Goal: Navigation & Orientation: Find specific page/section

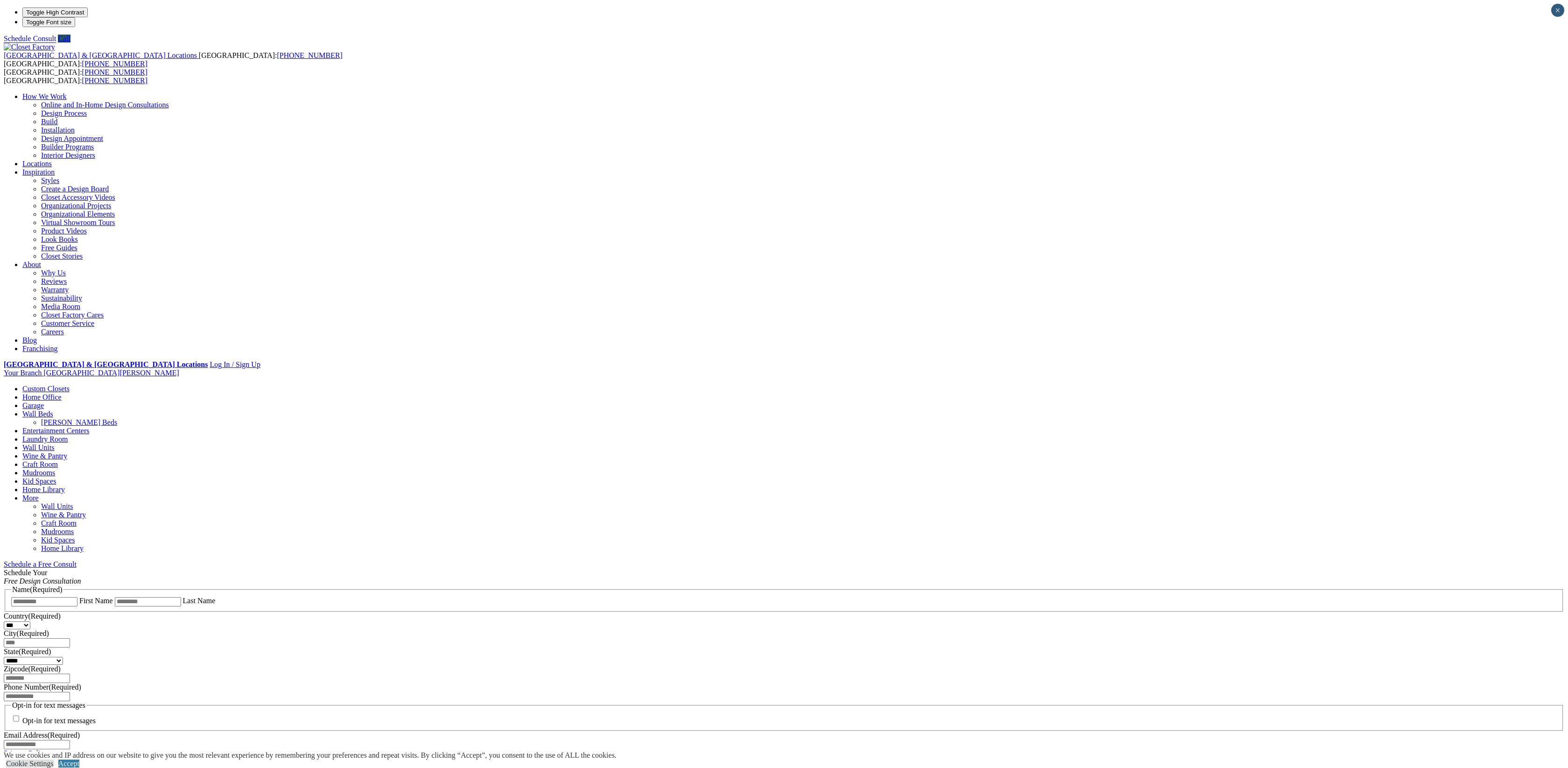
click at [44, 401] on link "Garage" at bounding box center [33, 405] width 21 height 8
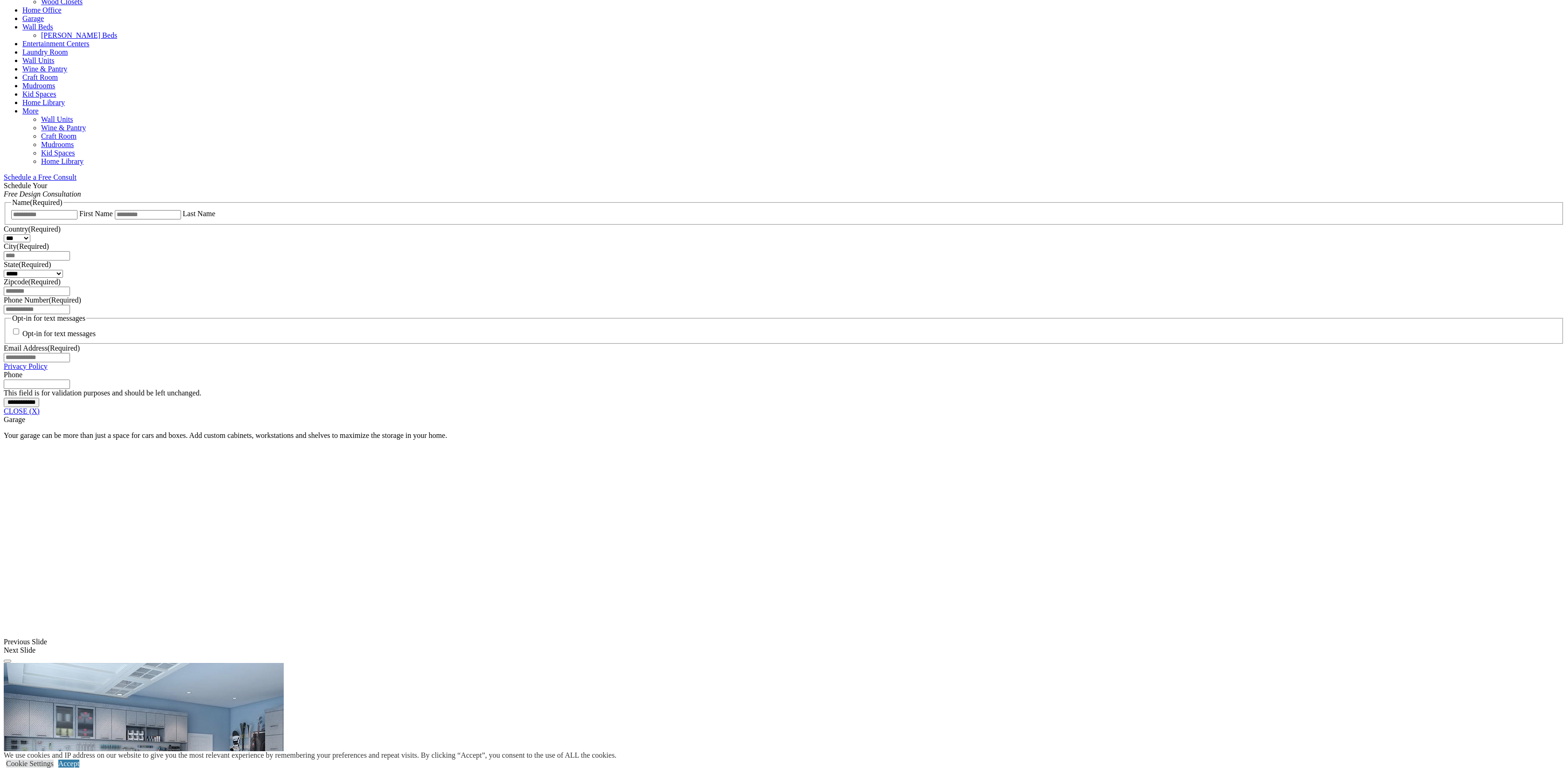
scroll to position [469, 0]
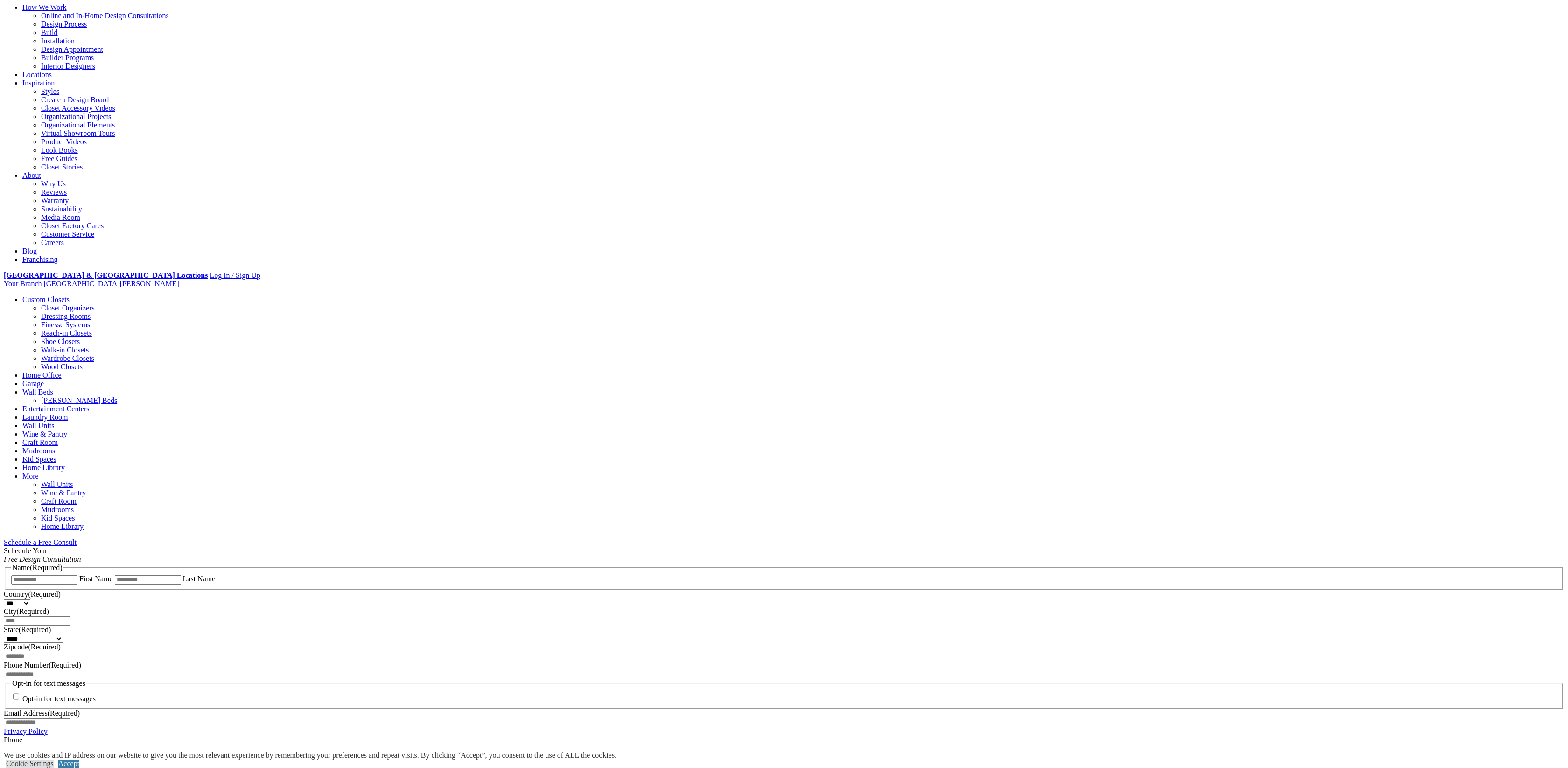
scroll to position [0, 0]
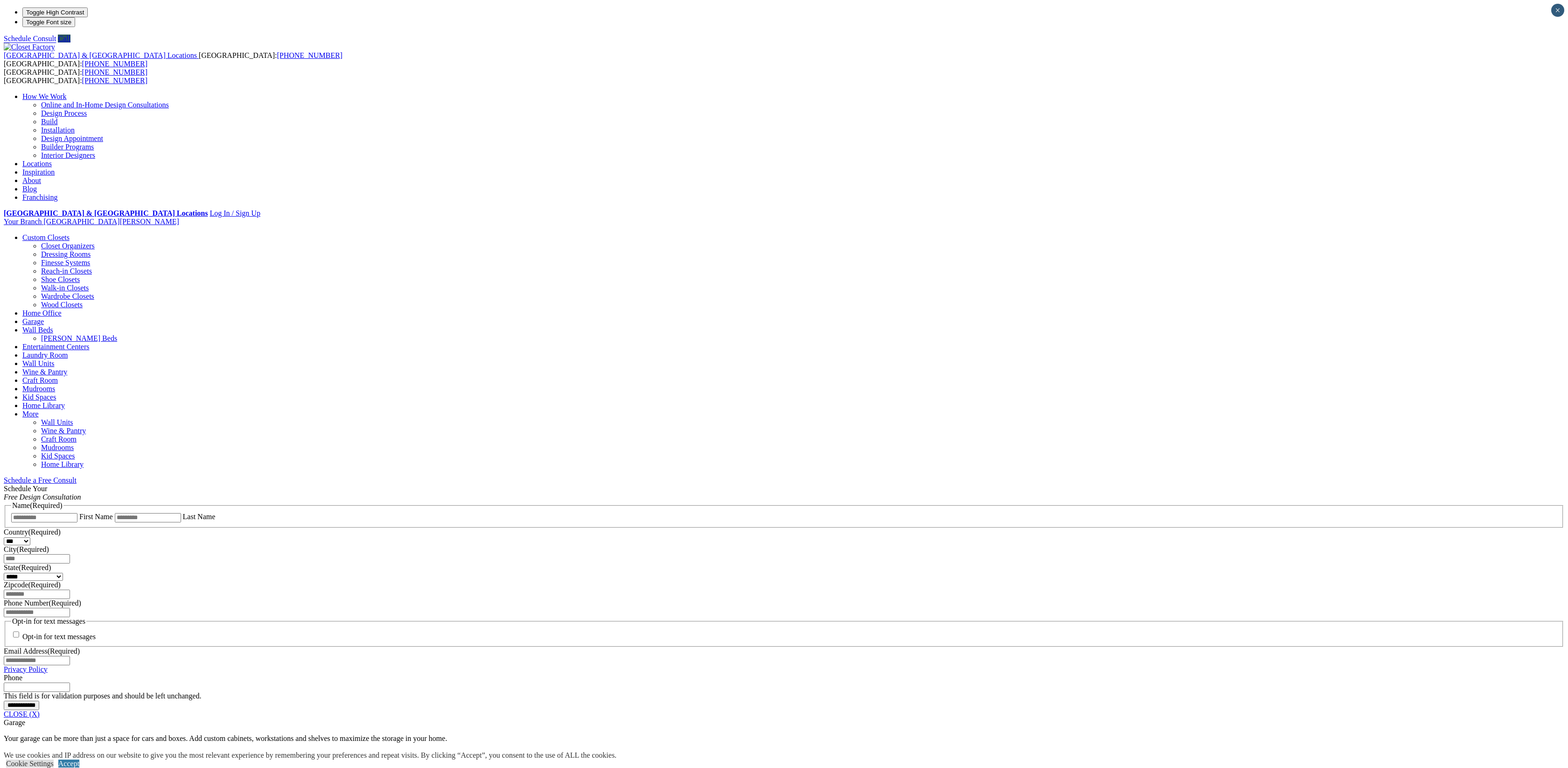
click at [169, 101] on link "Online and In-Home Design Consultations" at bounding box center [105, 105] width 128 height 8
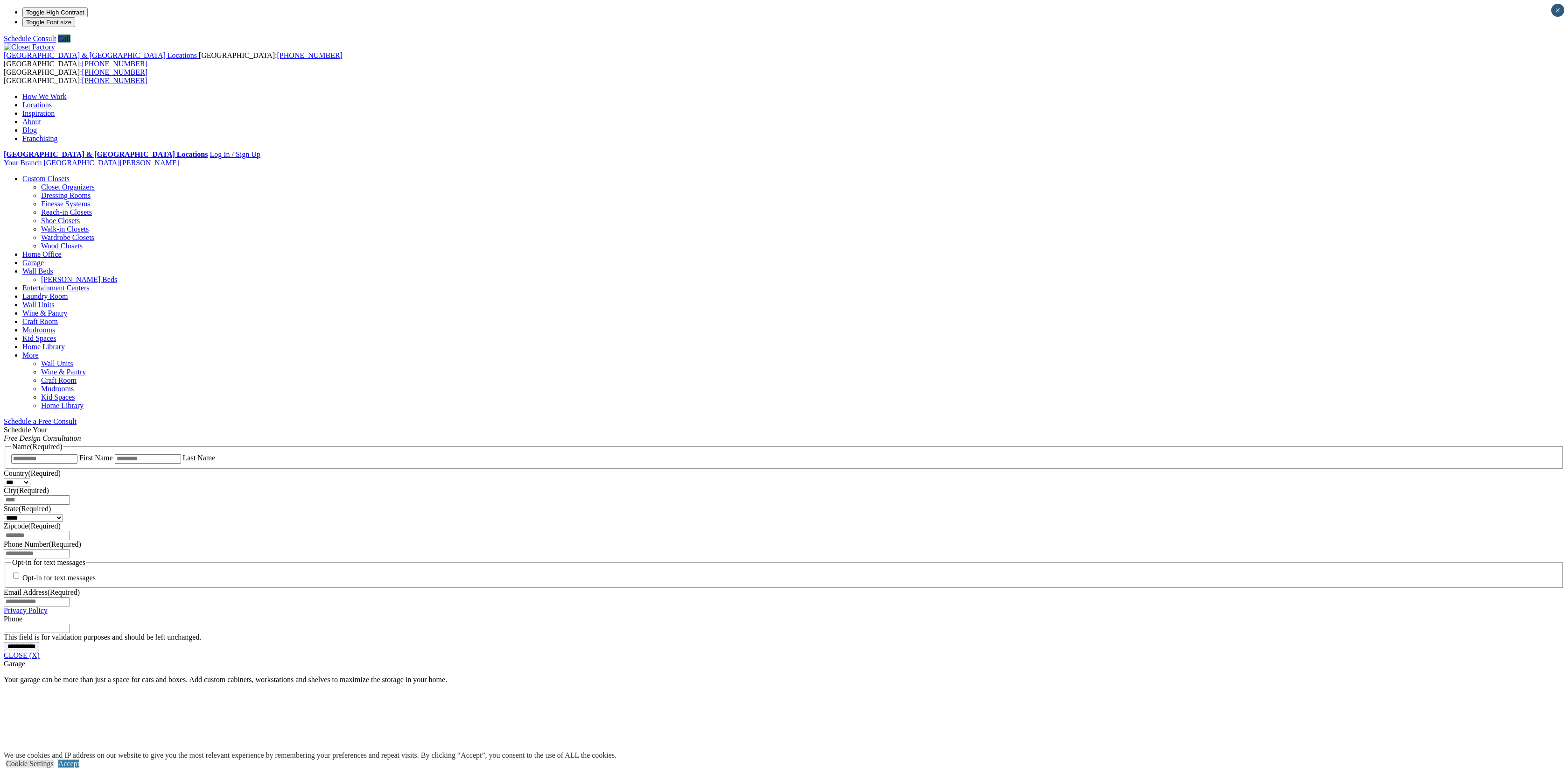
click at [52, 101] on link "Locations" at bounding box center [37, 105] width 29 height 8
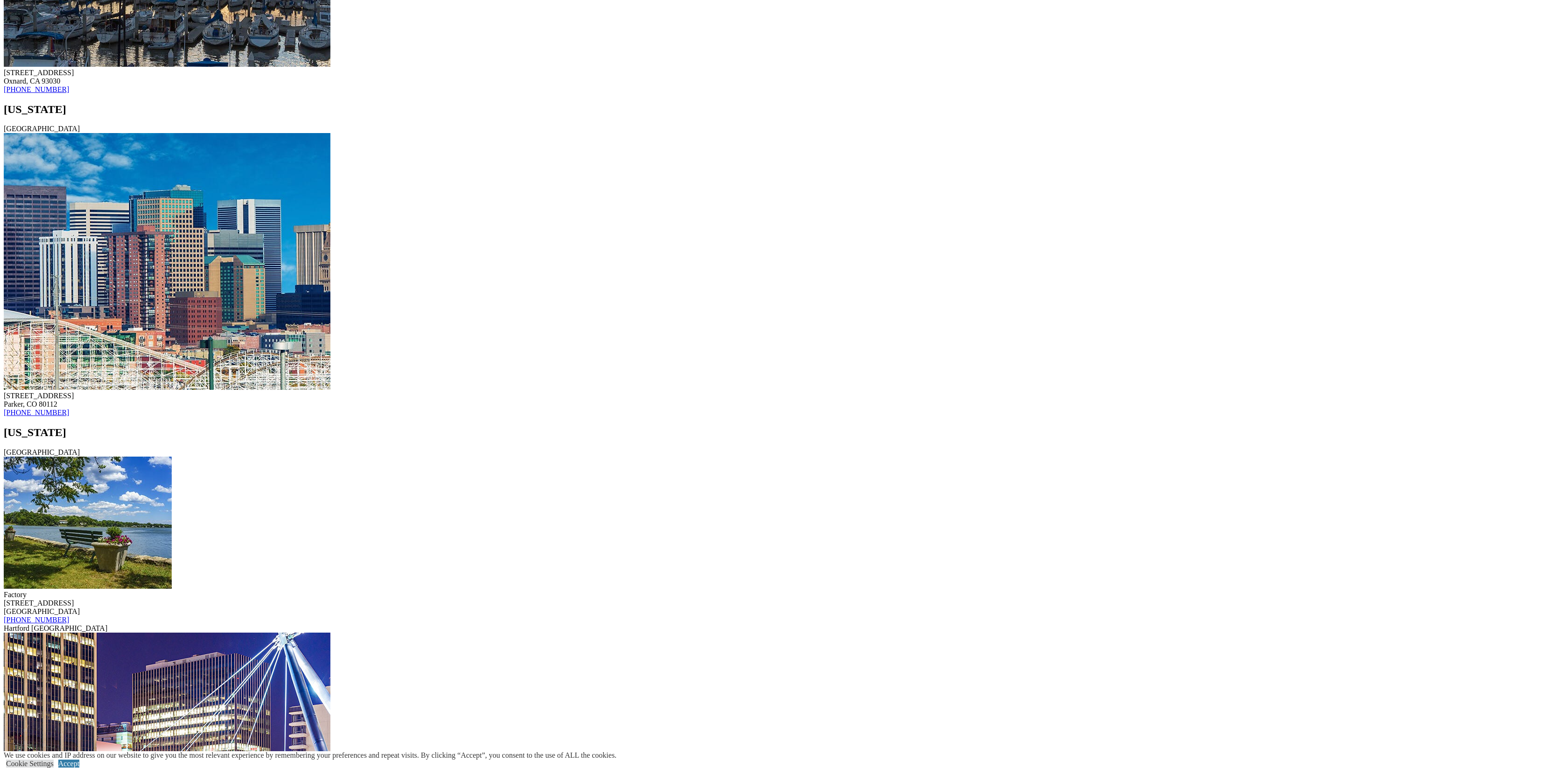
scroll to position [4487, 0]
